Goal: Task Accomplishment & Management: Manage account settings

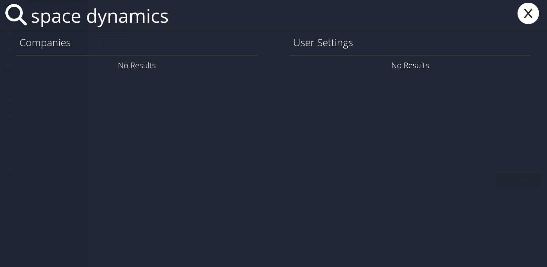
type input "space dynamics"
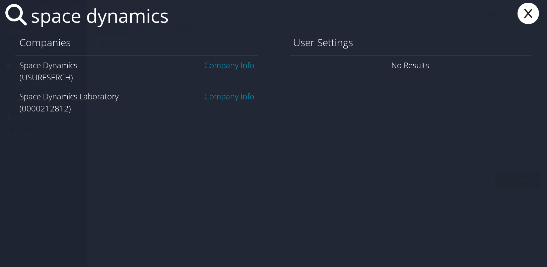
click at [226, 98] on link "Company Info" at bounding box center [229, 96] width 50 height 11
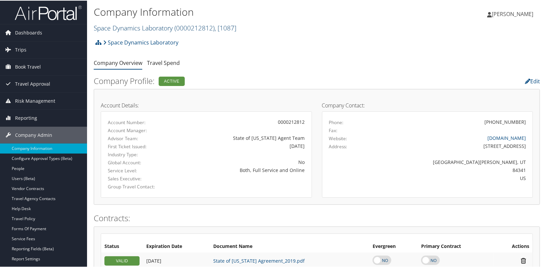
click at [123, 29] on link "Space Dynamics Laboratory ( 0000212812 ) , [ 1087 ]" at bounding box center [165, 27] width 143 height 9
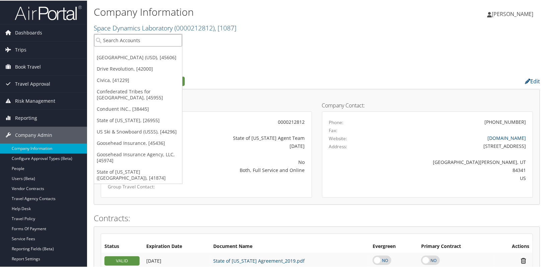
click at [118, 40] on input "search" at bounding box center [138, 39] width 88 height 12
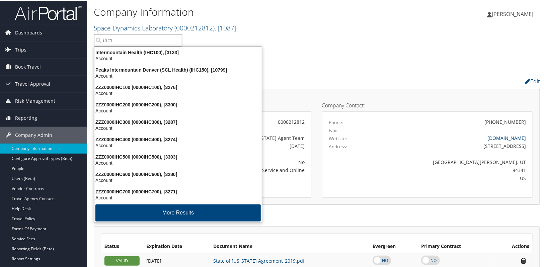
type input "ihc10"
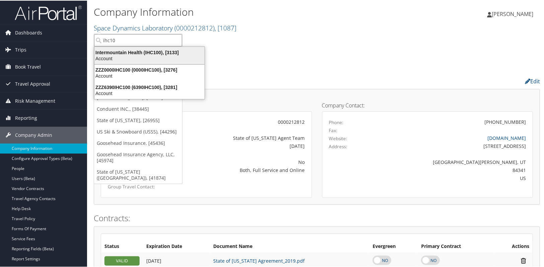
click at [127, 54] on div "Intermountain Health (IHC100), [3133]" at bounding box center [149, 52] width 118 height 6
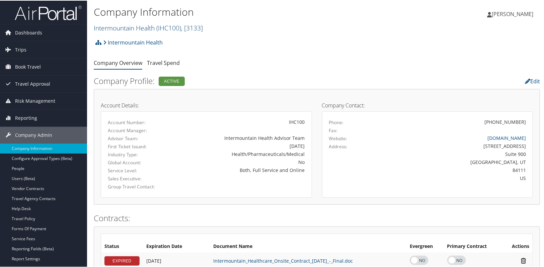
click at [130, 25] on link "Intermountain Health ( IHC100 ) , [ 3133 ]" at bounding box center [148, 27] width 109 height 9
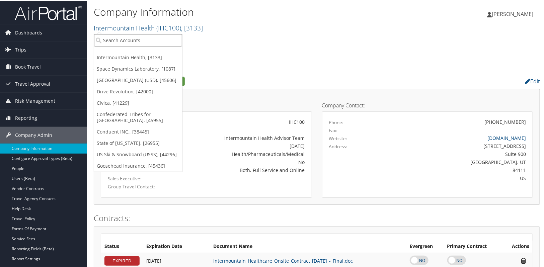
click at [119, 40] on input "search" at bounding box center [138, 39] width 88 height 12
type input "temple"
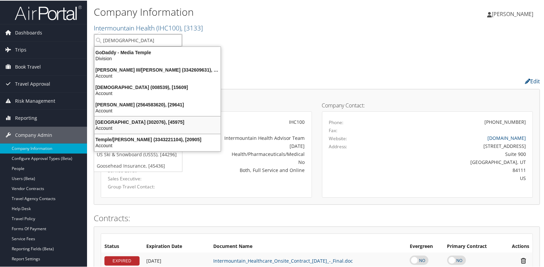
drag, startPoint x: 128, startPoint y: 120, endPoint x: 122, endPoint y: 114, distance: 8.3
click at [128, 120] on div "Temple University (302076), [45975]" at bounding box center [157, 121] width 134 height 6
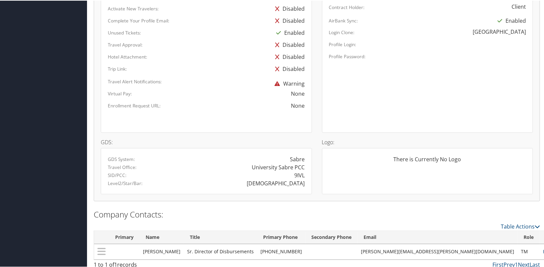
scroll to position [408, 0]
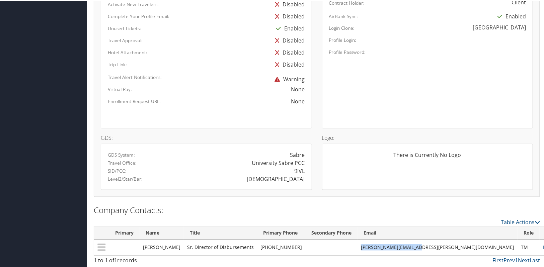
drag, startPoint x: 395, startPoint y: 247, endPoint x: 452, endPoint y: 248, distance: 56.9
click at [452, 248] on td "Clare.McGee@temple.edu" at bounding box center [437, 246] width 160 height 15
copy td "Clare.McGee@temple.edu"
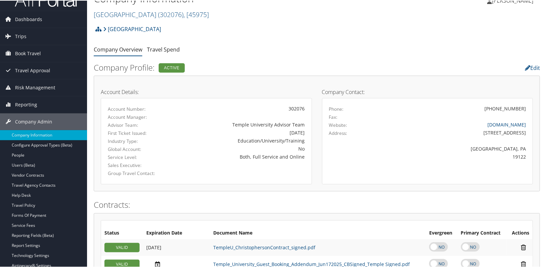
scroll to position [0, 0]
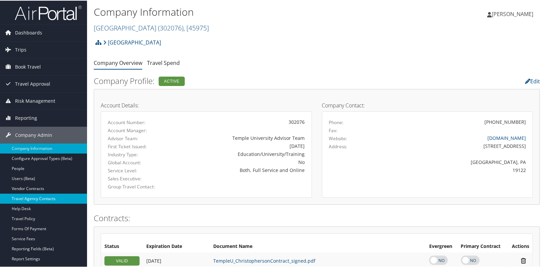
click at [33, 200] on link "Travel Agency Contacts" at bounding box center [43, 198] width 87 height 10
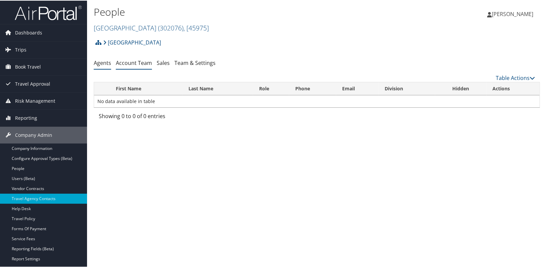
click at [133, 64] on link "Account Team" at bounding box center [134, 62] width 36 height 7
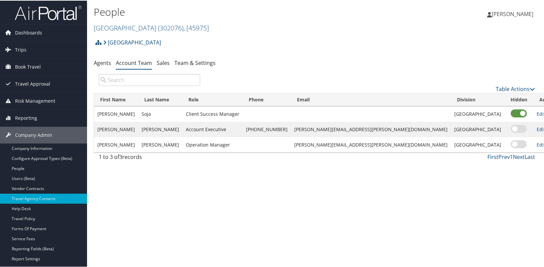
click at [212, 226] on div "People Temple University ( 302076 ) , [ 45975 ] Intermountain Health Space Dyna…" at bounding box center [317, 133] width 460 height 267
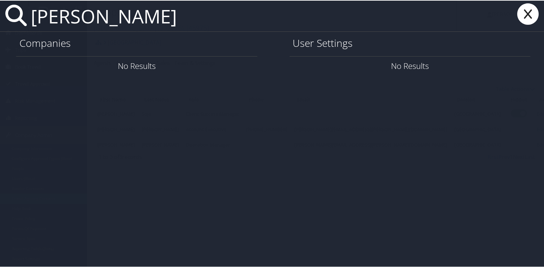
type input "PRUSHANT RAI"
click at [530, 14] on icon at bounding box center [527, 13] width 27 height 21
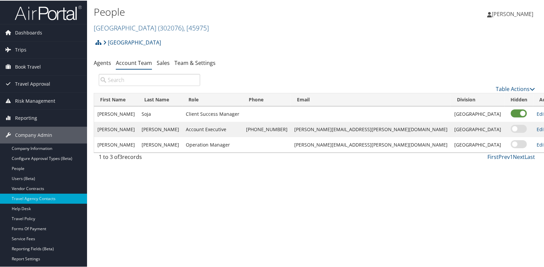
click at [210, 233] on div "People Temple University ( 302076 ) , [ 45975 ] Intermountain Health Space Dyna…" at bounding box center [317, 133] width 460 height 267
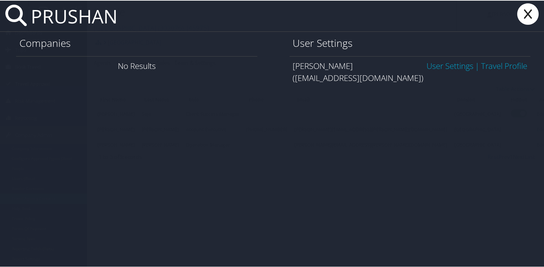
type input "PRUSHAN"
click at [528, 14] on icon at bounding box center [527, 13] width 27 height 21
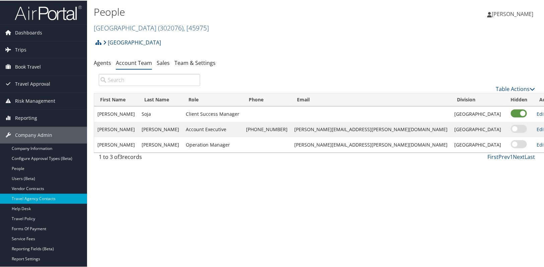
click at [179, 210] on div "People Temple University ( 302076 ) , [ 45975 ] Intermountain Health Space Dyna…" at bounding box center [317, 133] width 460 height 267
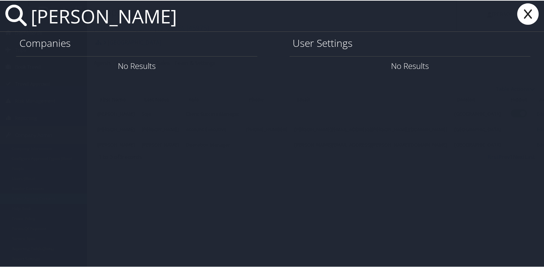
type input "PRASHANT RAI"
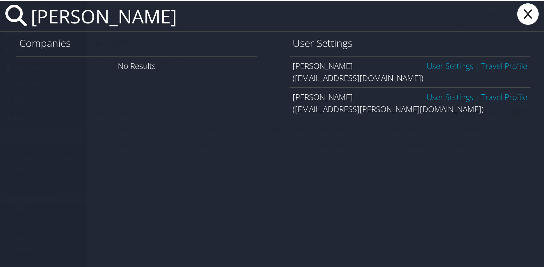
click at [438, 93] on link "User Settings" at bounding box center [449, 96] width 47 height 11
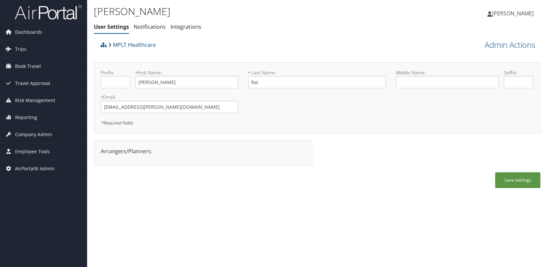
click at [129, 185] on div "Save Settings" at bounding box center [317, 183] width 446 height 22
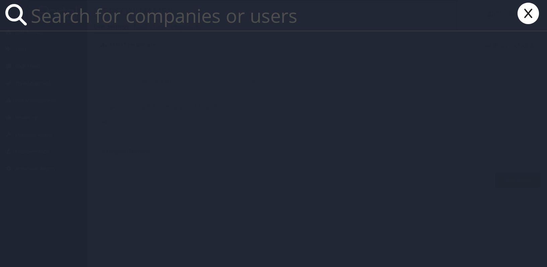
paste input "[EMAIL_ADDRESS][DOMAIN_NAME]"
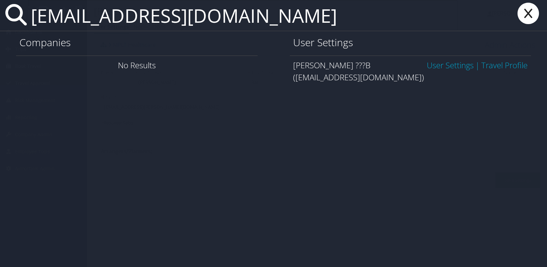
type input "JYEKIM@NUSKIN.COM"
click at [452, 66] on link "User Settings" at bounding box center [449, 65] width 47 height 11
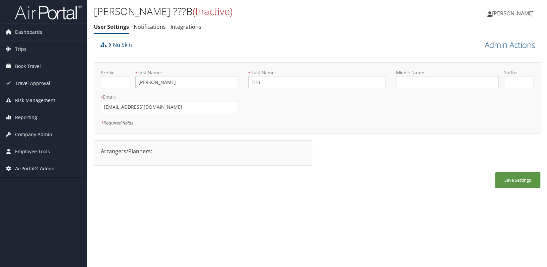
click at [117, 45] on link "Nu Skin" at bounding box center [120, 44] width 24 height 13
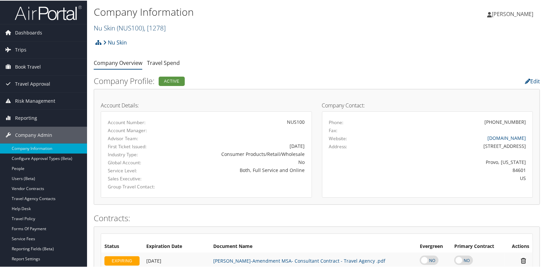
click at [126, 28] on span "( NUS100 )" at bounding box center [130, 27] width 27 height 9
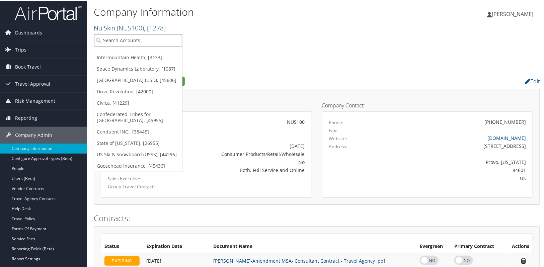
click at [120, 37] on input "search" at bounding box center [138, 39] width 88 height 12
type input "301973"
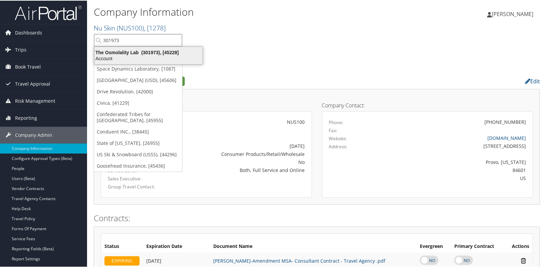
click at [123, 54] on div "The Osmolality Lab (301973), [45228]" at bounding box center [148, 52] width 116 height 6
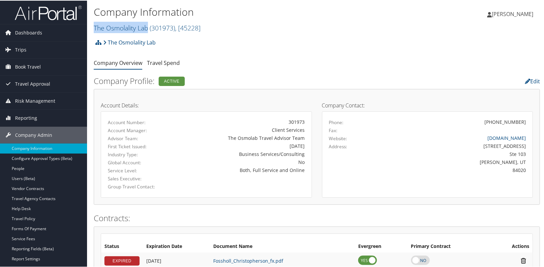
drag, startPoint x: 93, startPoint y: 28, endPoint x: 148, endPoint y: 33, distance: 55.1
click at [148, 33] on div "Company Information The Osmolality Lab ( 301973 ) , [ 45228 ] The Osmolality La…" at bounding box center [317, 17] width 460 height 35
copy link "The Osmolality Lab"
click at [131, 30] on link "The Osmolality Lab ( 301973 ) , [ 45228 ]" at bounding box center [147, 27] width 107 height 9
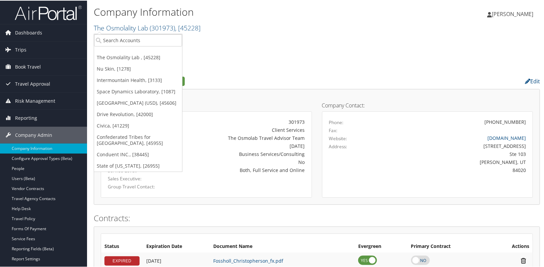
click at [131, 47] on ul "The Osmolality Lab , [45228] Nu Skin, [1278] Intermountain Health, [3133] Space…" at bounding box center [138, 102] width 89 height 138
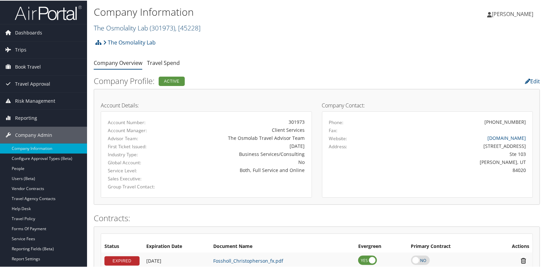
click at [136, 30] on link "The Osmolality Lab ( 301973 ) , [ 45228 ]" at bounding box center [147, 27] width 107 height 9
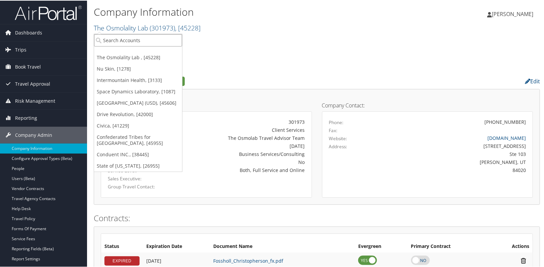
click at [111, 40] on input "search" at bounding box center [138, 39] width 88 height 12
type input "elements"
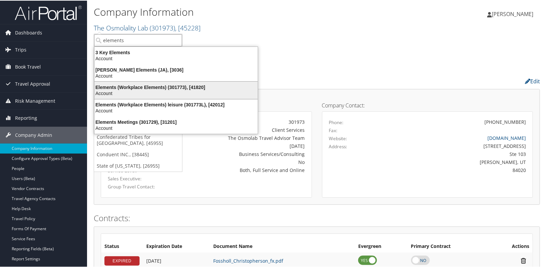
click at [120, 87] on div "Elements (Workplace Elements) (301773), [41820]" at bounding box center [175, 87] width 171 height 6
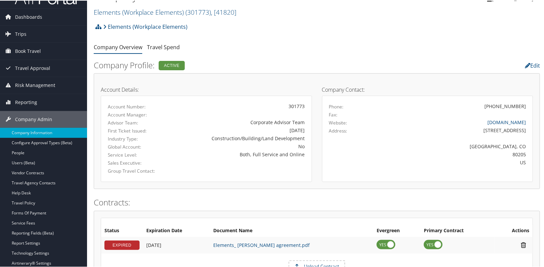
scroll to position [30, 0]
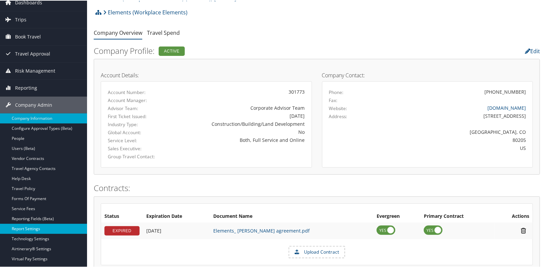
click at [23, 228] on link "Report Settings" at bounding box center [43, 228] width 87 height 10
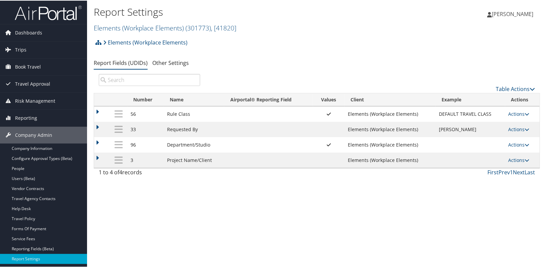
click at [265, 202] on div "Report Settings Elements (Workplace Elements) ( 301773 ) , [ 41820 ] Elements (…" at bounding box center [317, 133] width 460 height 267
click at [519, 143] on link "Actions" at bounding box center [518, 144] width 21 height 6
click at [484, 151] on link "Update Report Field Values" at bounding box center [490, 154] width 72 height 11
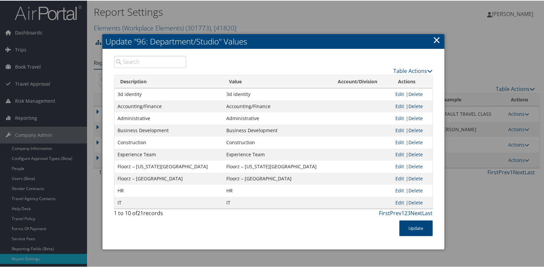
click at [416, 213] on link "Next" at bounding box center [417, 212] width 12 height 7
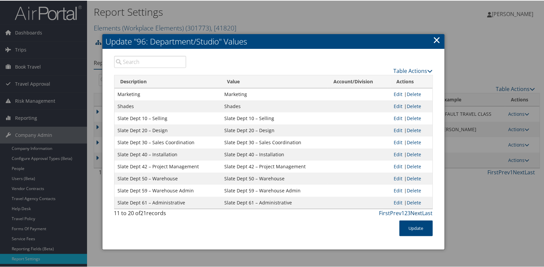
click at [416, 213] on link "Next" at bounding box center [417, 212] width 12 height 7
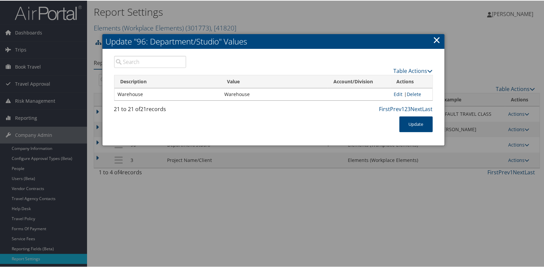
click at [434, 44] on link "×" at bounding box center [437, 38] width 8 height 13
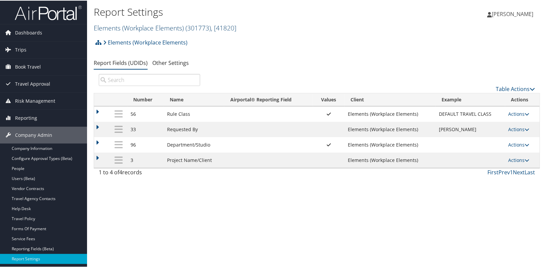
click at [125, 25] on link "Elements (Workplace Elements) ( 301773 ) , [ 41820 ]" at bounding box center [165, 27] width 143 height 9
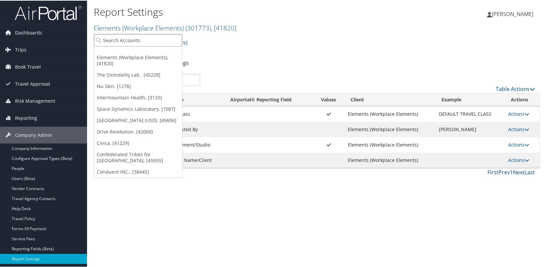
click at [118, 38] on input "search" at bounding box center [138, 39] width 88 height 12
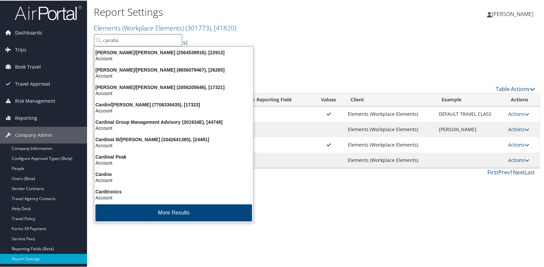
type input "carolla"
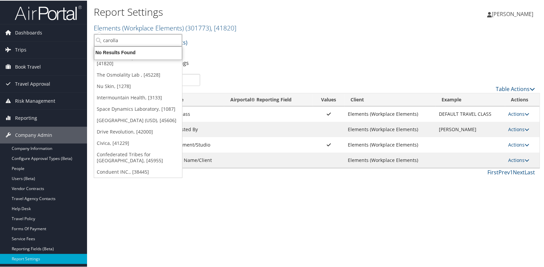
click at [97, 38] on input "carolla" at bounding box center [138, 39] width 88 height 12
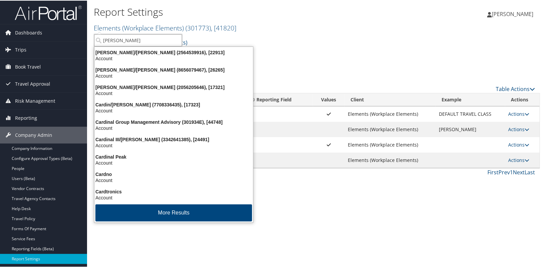
type input "carollo"
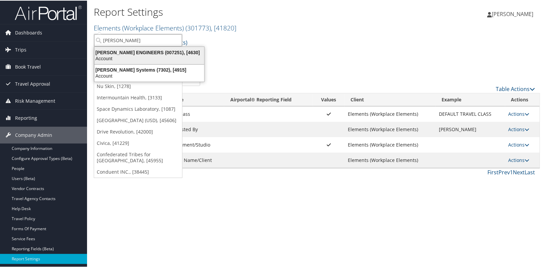
click at [113, 57] on div "Account" at bounding box center [149, 58] width 118 height 6
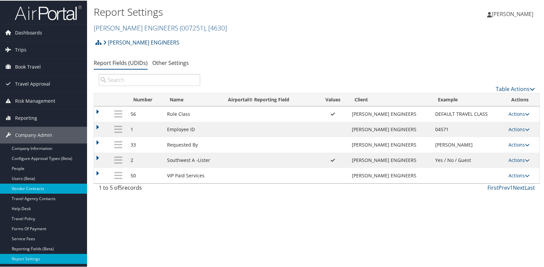
click at [36, 185] on link "Vendor Contracts" at bounding box center [43, 188] width 87 height 10
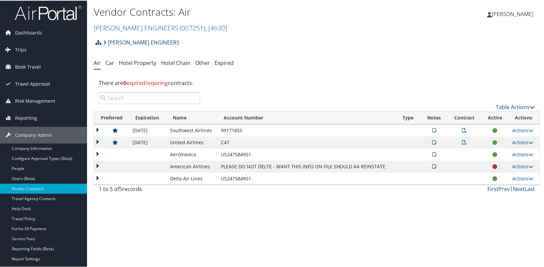
click at [204, 245] on div "Vendor Contracts: Air CAROLLO ENGINEERS ( 007251 ) , [ 4630 ] CAROLLO ENGINEERS…" at bounding box center [317, 133] width 460 height 267
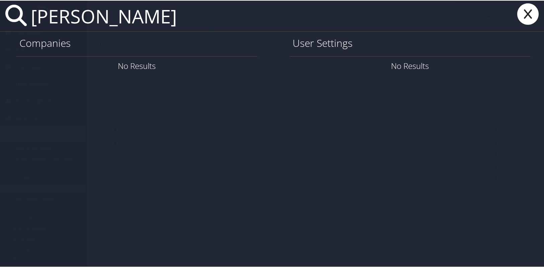
click at [308, 26] on input "prushant rai" at bounding box center [242, 15] width 429 height 31
click at [295, 96] on div "prushant rai Companies No Results User Settings No Results" at bounding box center [273, 133] width 547 height 267
drag, startPoint x: 37, startPoint y: 27, endPoint x: 30, endPoint y: 28, distance: 7.5
click at [30, 28] on input "prushant rai" at bounding box center [242, 15] width 429 height 31
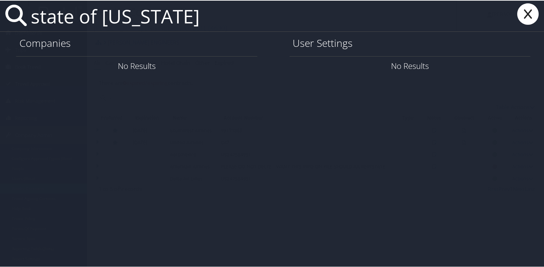
type input "state of louisiana"
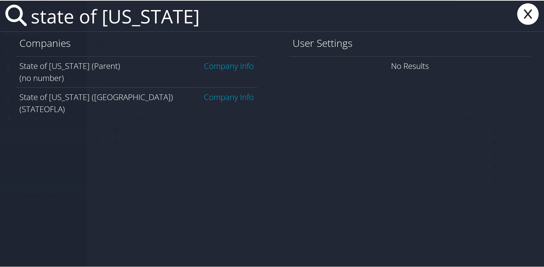
click at [237, 94] on link "Company Info" at bounding box center [229, 96] width 50 height 11
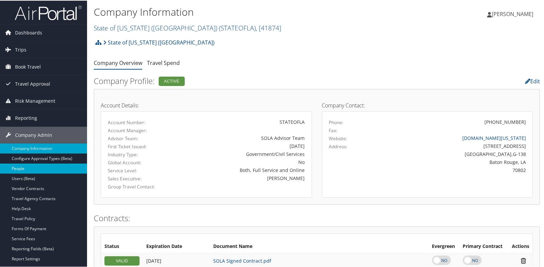
click at [32, 169] on link "People" at bounding box center [43, 168] width 87 height 10
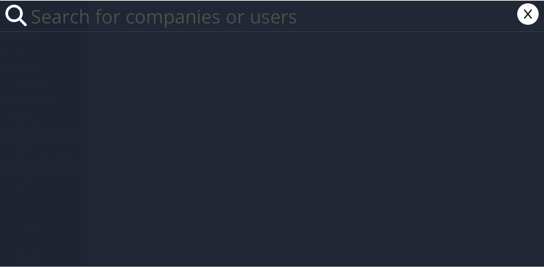
type input "v"
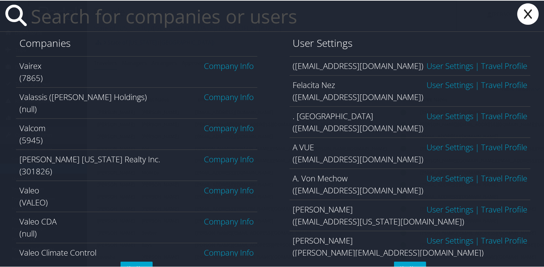
paste input "PRASHANT.RAI@LSUHS.EDU"
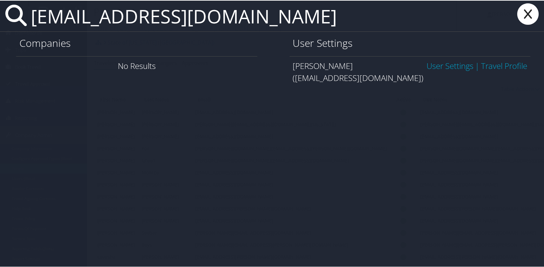
type input "PRASHANT.RAI@LSUHS.EDU"
click at [432, 67] on link "User Settings" at bounding box center [449, 65] width 47 height 11
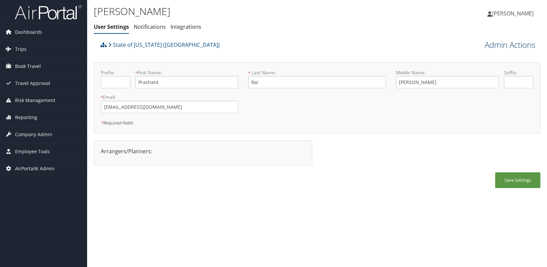
click at [499, 50] on link "Admin Actions" at bounding box center [509, 44] width 51 height 11
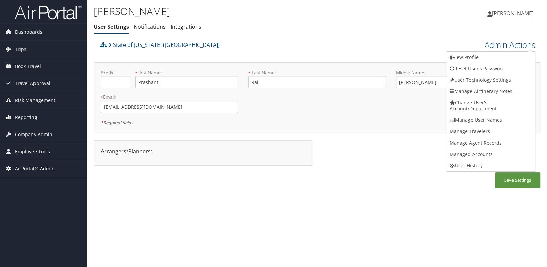
click at [172, 203] on div "Prashant Rai User Settings Notifications Integrations User Settings Notificatio…" at bounding box center [317, 133] width 460 height 267
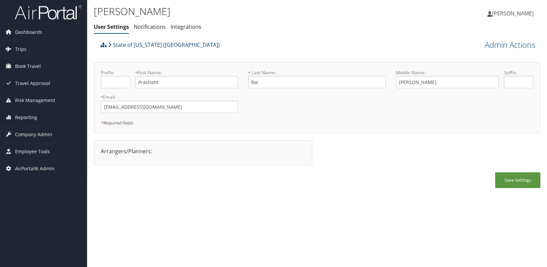
click at [125, 45] on link "State of [US_STATE] ([GEOGRAPHIC_DATA])" at bounding box center [163, 44] width 111 height 13
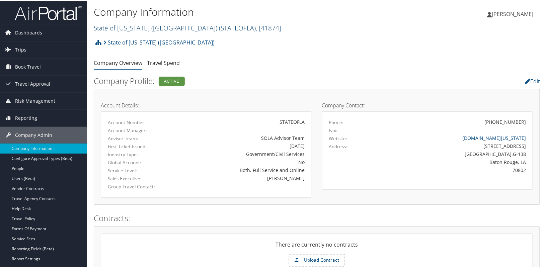
click at [118, 30] on link "State of [US_STATE] (SOLA) ( STATEOFLA ) , [ 41874 ]" at bounding box center [187, 27] width 187 height 9
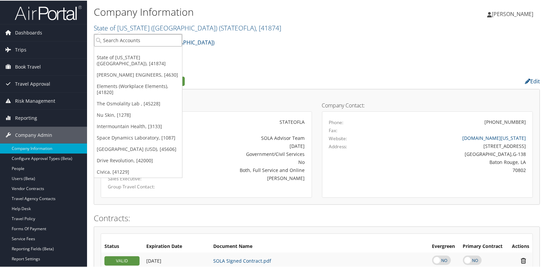
click at [115, 35] on input "search" at bounding box center [138, 39] width 88 height 12
type input "pacific"
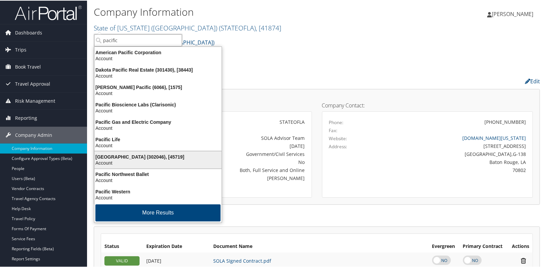
click at [135, 158] on div "[GEOGRAPHIC_DATA] (302046), [45719]" at bounding box center [157, 156] width 135 height 6
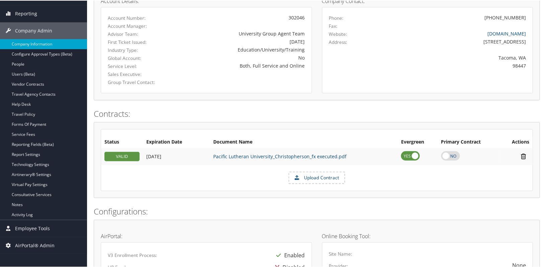
scroll to position [152, 0]
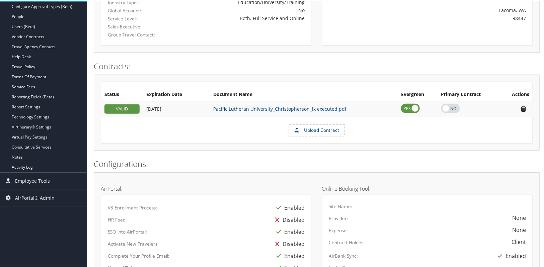
click at [313, 132] on label "Upload Contract" at bounding box center [316, 129] width 55 height 11
click at [0, 0] on input "Upload Contract" at bounding box center [0, 0] width 0 height 0
click at [248, 105] on link "Pacific Lutheran University_Christopherson_fx executed.pdf" at bounding box center [279, 108] width 133 height 6
